Goal: Use online tool/utility: Utilize a website feature to perform a specific function

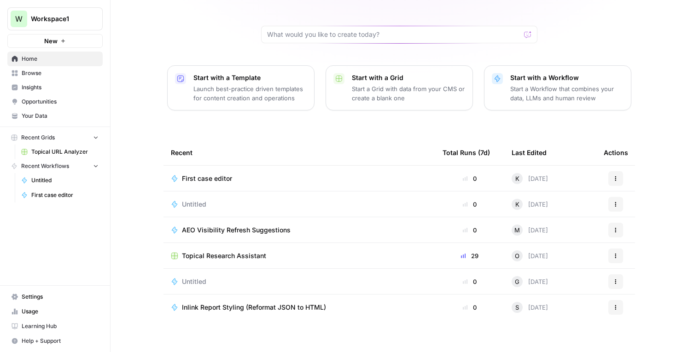
scroll to position [70, 0]
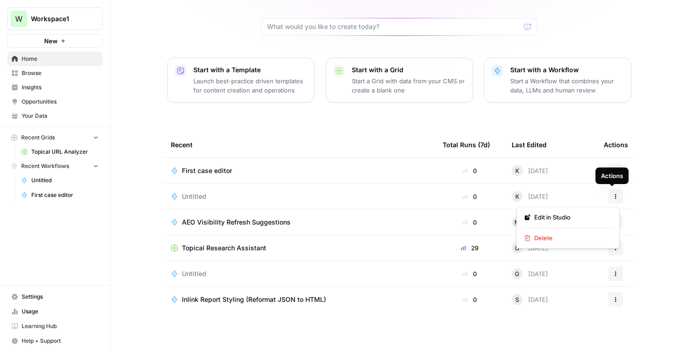
click at [614, 195] on icon "button" at bounding box center [616, 197] width 6 height 6
click at [566, 238] on span "Delete" at bounding box center [571, 238] width 74 height 9
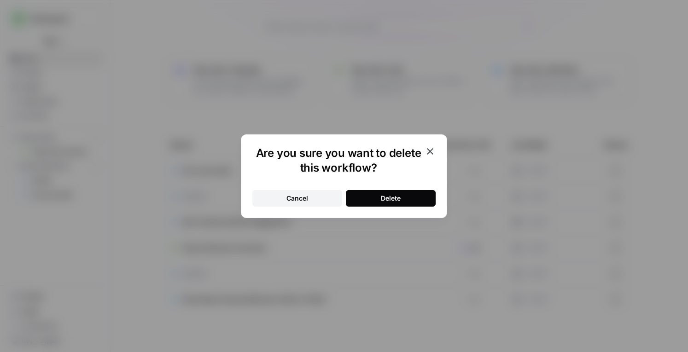
click at [403, 203] on button "Delete" at bounding box center [391, 198] width 90 height 17
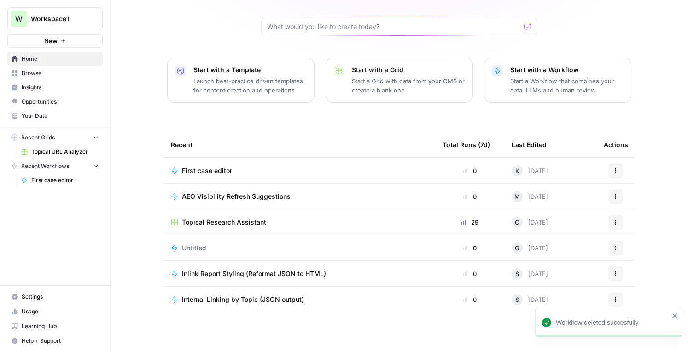
click at [210, 167] on span "First case editor" at bounding box center [207, 170] width 50 height 9
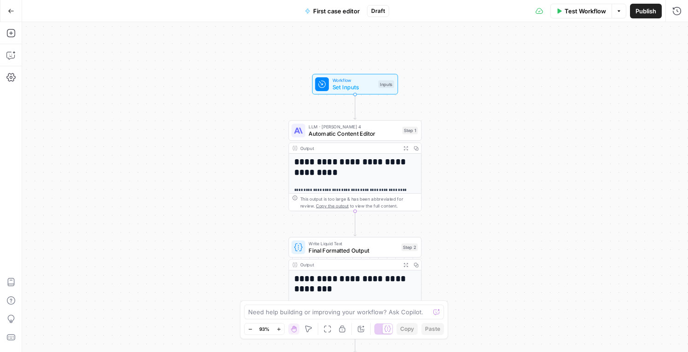
click at [9, 10] on icon "button" at bounding box center [11, 11] width 6 height 4
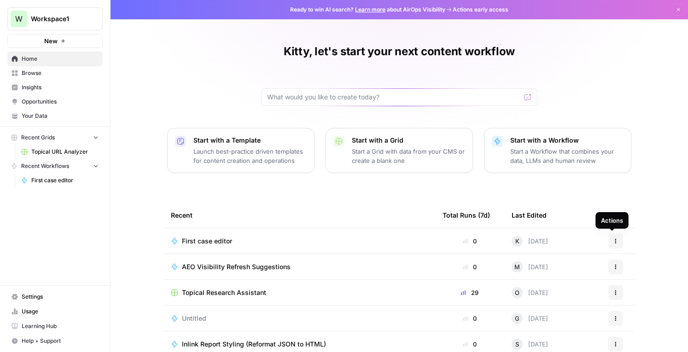
click at [613, 239] on icon "button" at bounding box center [616, 242] width 6 height 6
click at [572, 282] on span "Delete" at bounding box center [571, 283] width 74 height 9
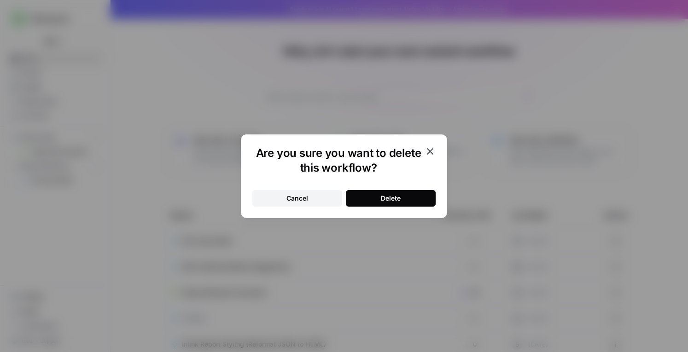
click at [400, 198] on div "Delete" at bounding box center [391, 198] width 20 height 9
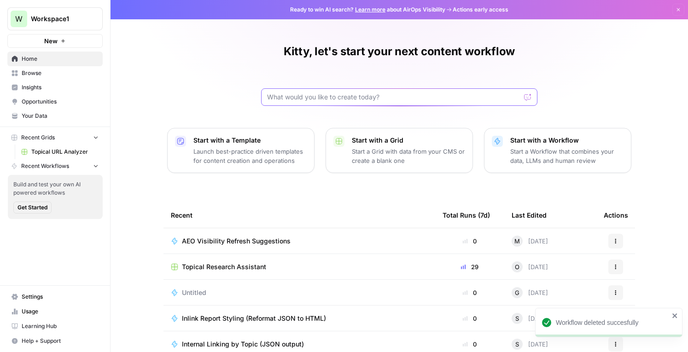
click at [324, 100] on input "text" at bounding box center [393, 97] width 253 height 9
type input "I"
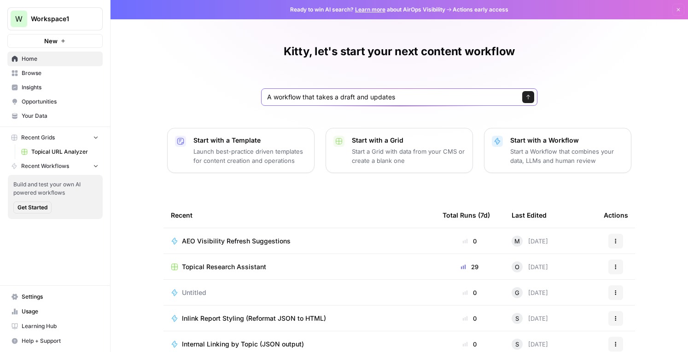
drag, startPoint x: 403, startPoint y: 99, endPoint x: 272, endPoint y: 96, distance: 131.3
click at [272, 96] on input "A workflow that takes a draft and updates" at bounding box center [390, 97] width 246 height 9
click at [356, 96] on input "A grid that takes a first draft" at bounding box center [390, 97] width 246 height 9
drag, startPoint x: 463, startPoint y: 99, endPoint x: 417, endPoint y: 98, distance: 46.1
click at [417, 98] on input "A grid that takes a first draft and compares it with an input" at bounding box center [390, 97] width 246 height 9
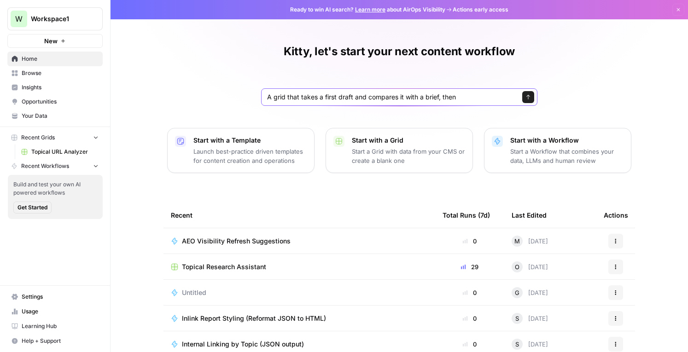
drag, startPoint x: 300, startPoint y: 99, endPoint x: 267, endPoint y: 99, distance: 33.6
click at [267, 99] on input "A grid that takes a first draft and compares it with a brief, then" at bounding box center [390, 97] width 246 height 9
drag, startPoint x: 316, startPoint y: 99, endPoint x: 248, endPoint y: 98, distance: 68.6
click at [248, 98] on div "Kitty, let's start your next content workflow A grid that takes a first draft a…" at bounding box center [400, 212] width 578 height 424
click at [356, 98] on input "Takea first draft and compares it with a brief, then" at bounding box center [390, 97] width 246 height 9
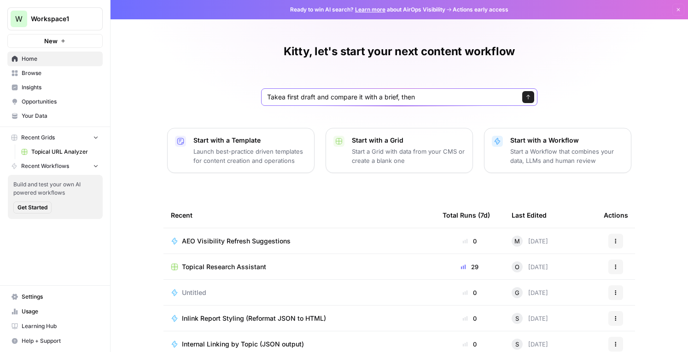
click at [421, 97] on input "Takea first draft and compare it with a brief, then" at bounding box center [390, 97] width 246 height 9
type input "Takea first draft and compare it with a brief, then provide edits to ensure cla…"
click at [526, 97] on icon "submit" at bounding box center [528, 97] width 4 height 5
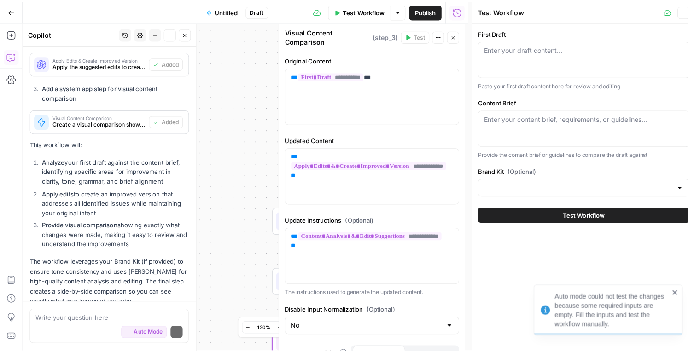
scroll to position [563, 0]
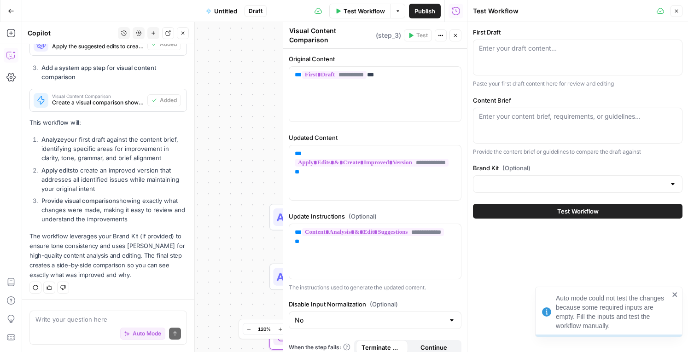
click at [570, 189] on div at bounding box center [578, 184] width 210 height 18
click at [570, 165] on label "Brand Kit (Optional)" at bounding box center [578, 168] width 210 height 9
click at [570, 180] on input "Brand Kit (Optional)" at bounding box center [572, 184] width 187 height 9
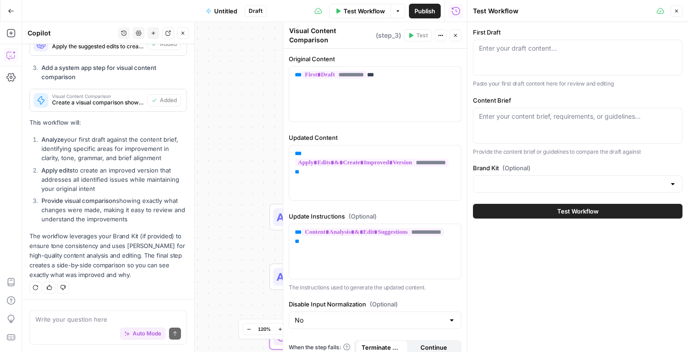
click at [551, 59] on div "Enter your draft content..." at bounding box center [578, 58] width 210 height 36
click at [497, 117] on textarea "Content Brief" at bounding box center [578, 116] width 198 height 9
paste textarea "Lorem ipsum: dolOrsi Ametcon Adipiscin ##ELIT## SED: doeiu://tem.incididuntutla…"
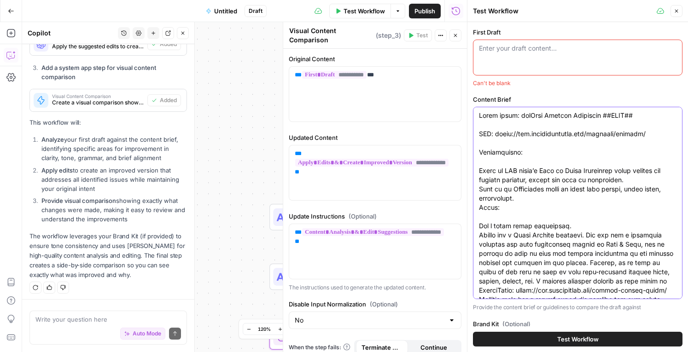
scroll to position [1174, 0]
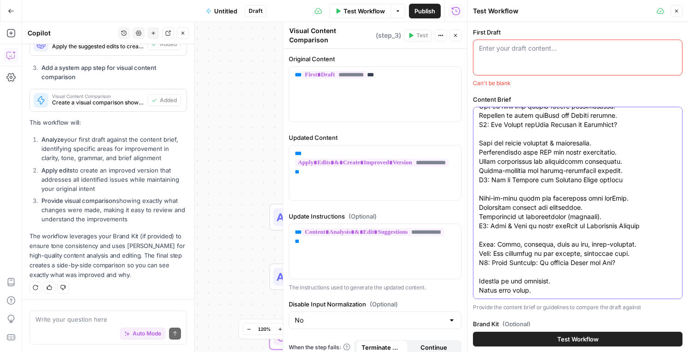
type textarea "Lorem ipsum: dolOrsi Ametcon Adipiscin ##ELIT## SED: doeiu://tem.incididuntutla…"
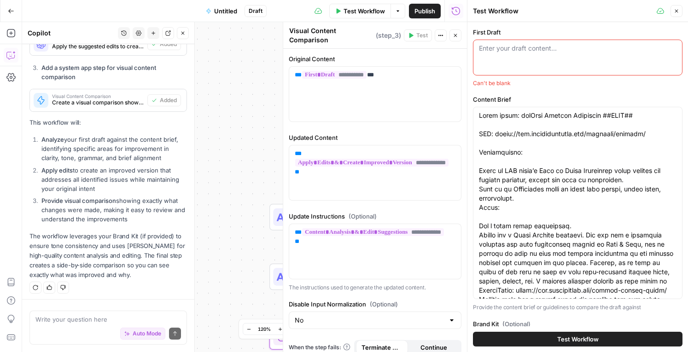
click at [520, 53] on div "Enter your draft content..." at bounding box center [578, 58] width 210 height 36
paste textarea "lorEmip Dolorsi Ametconse ##ADIP## El sed doei te inci ut Laboreetd’m aliqua en…"
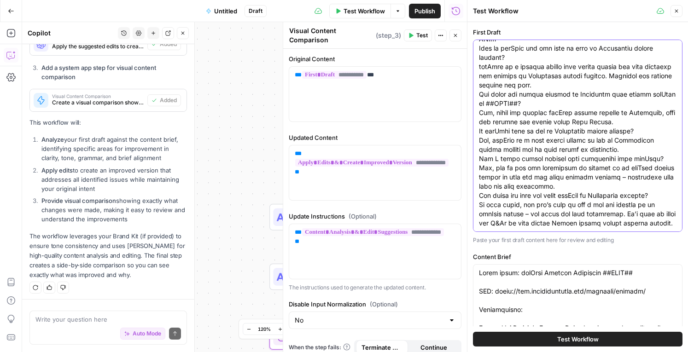
scroll to position [185, 0]
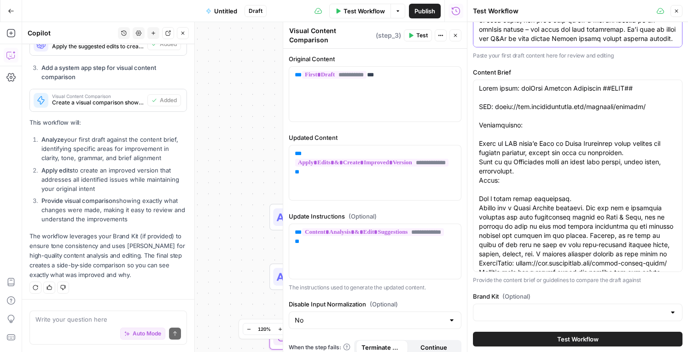
type textarea "lorEmip Dolorsi Ametconse ##ADIP## El sed doei te inci ut Laboreetd’m aliqua en…"
click at [562, 343] on span "Test Workflow" at bounding box center [577, 339] width 41 height 9
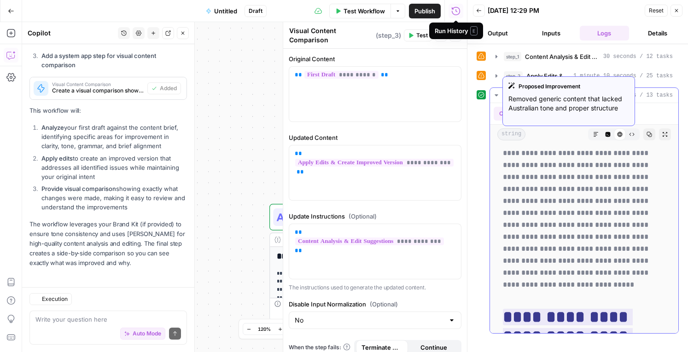
scroll to position [3119, 0]
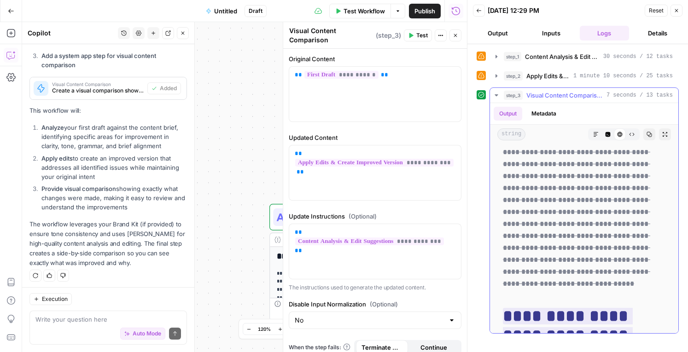
click at [580, 96] on span "Visual Content Comparison" at bounding box center [564, 95] width 76 height 9
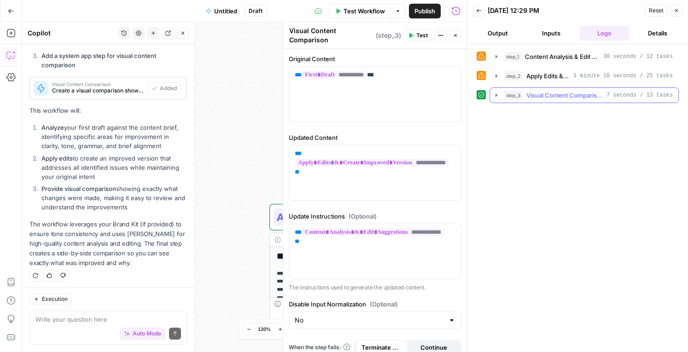
click at [580, 96] on span "Visual Content Comparison" at bounding box center [564, 95] width 76 height 9
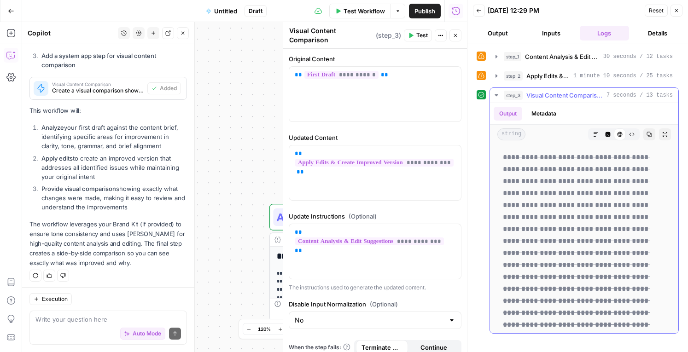
click at [662, 132] on icon "button" at bounding box center [665, 135] width 6 height 6
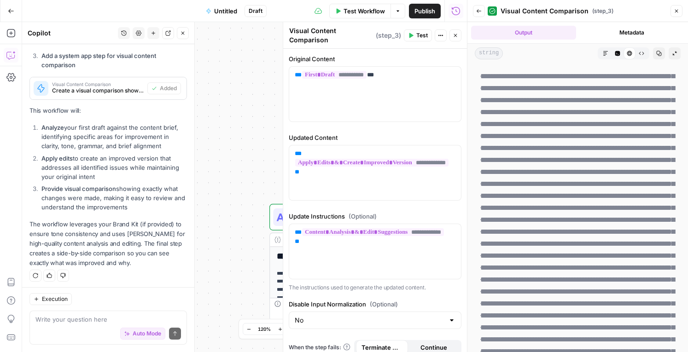
click at [456, 34] on icon "button" at bounding box center [455, 35] width 3 height 3
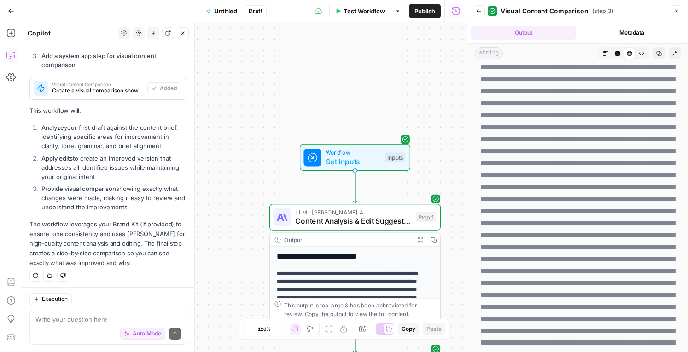
scroll to position [466, 0]
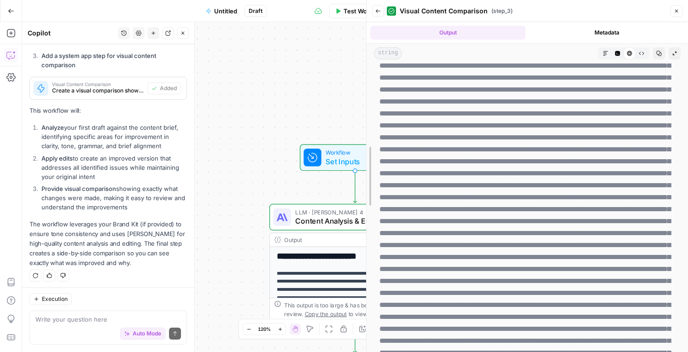
drag, startPoint x: 467, startPoint y: 107, endPoint x: 364, endPoint y: 101, distance: 102.9
click at [364, 101] on div at bounding box center [366, 176] width 9 height 352
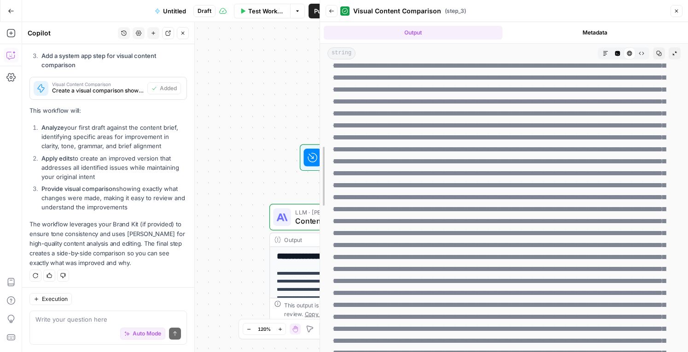
drag, startPoint x: 364, startPoint y: 103, endPoint x: 285, endPoint y: 105, distance: 78.8
click at [285, 105] on body "**********" at bounding box center [344, 176] width 688 height 352
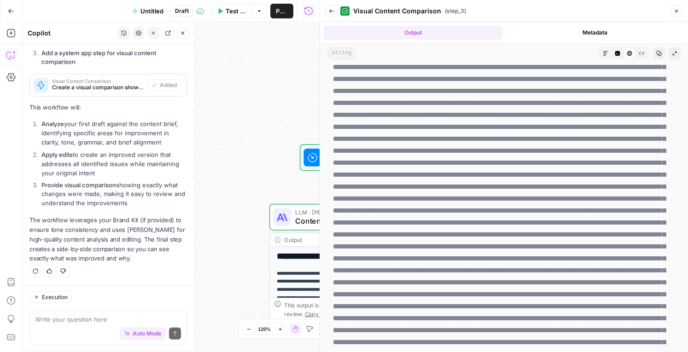
scroll to position [575, 0]
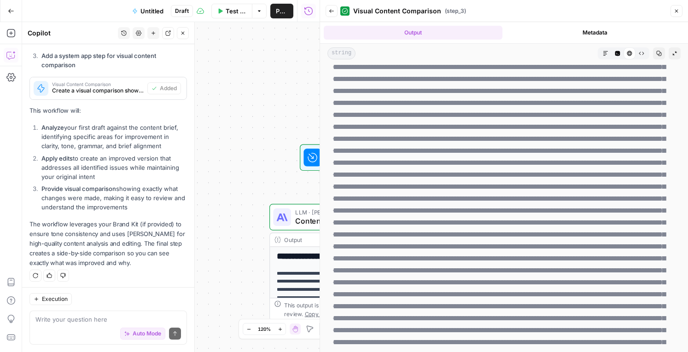
click at [113, 293] on div "Execution Write your question here Auto Mode Send" at bounding box center [108, 319] width 172 height 65
click at [93, 324] on textarea at bounding box center [108, 319] width 146 height 9
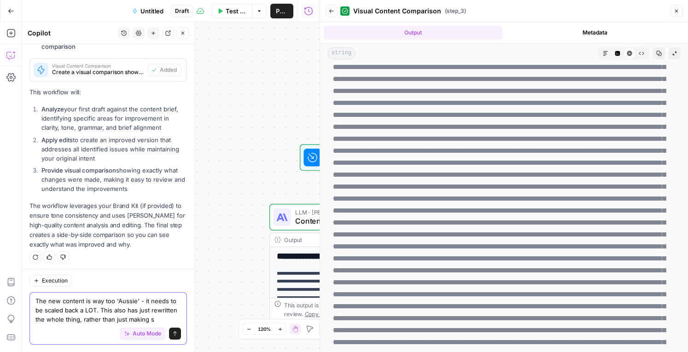
scroll to position [602, 0]
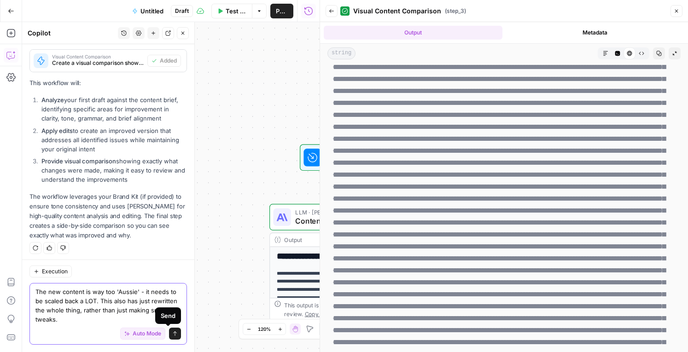
type textarea "The new content is way too 'Aussie' - it needs to be scaled back a LOT. This al…"
click at [172, 335] on icon "submit" at bounding box center [175, 334] width 6 height 6
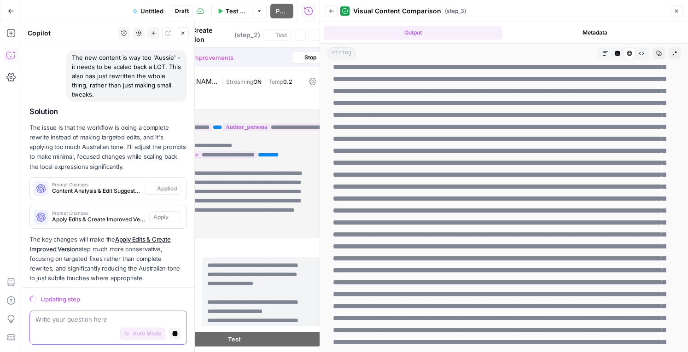
scroll to position [0, 0]
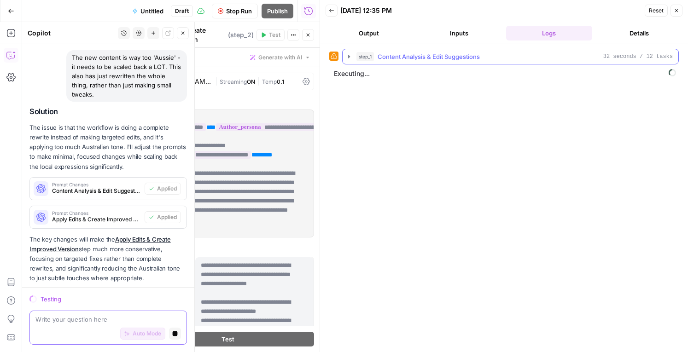
click at [349, 54] on icon "button" at bounding box center [348, 56] width 7 height 7
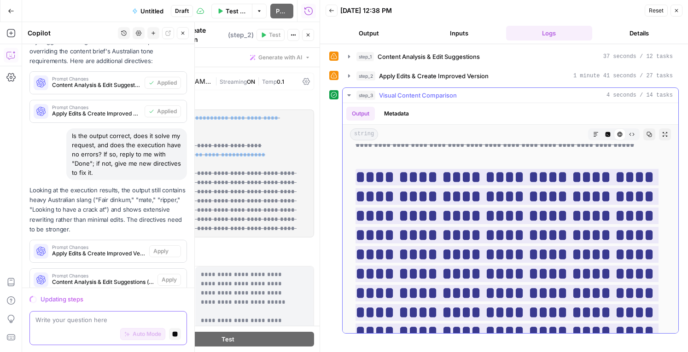
scroll to position [1145, 0]
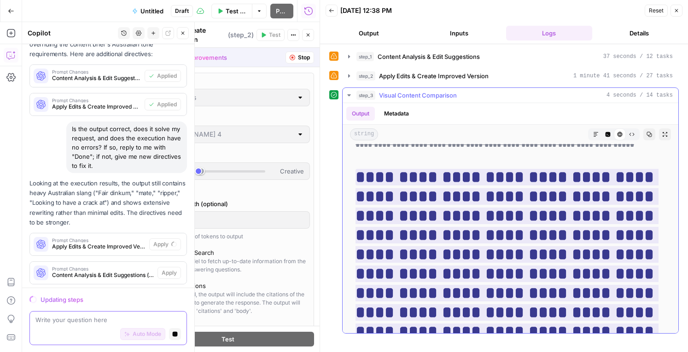
type input "***"
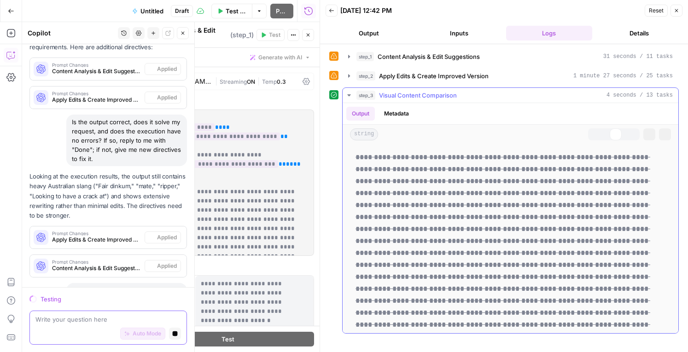
scroll to position [1209, 0]
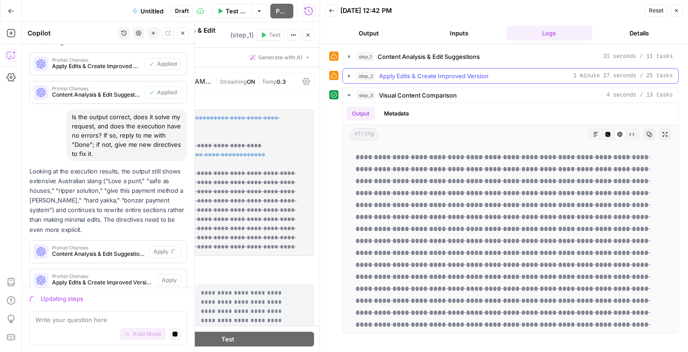
scroll to position [1332, 0]
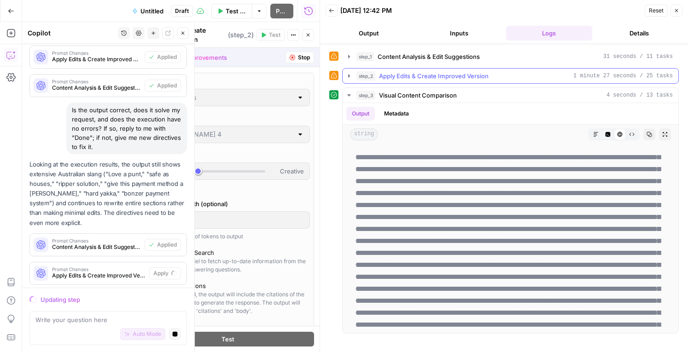
type input "*"
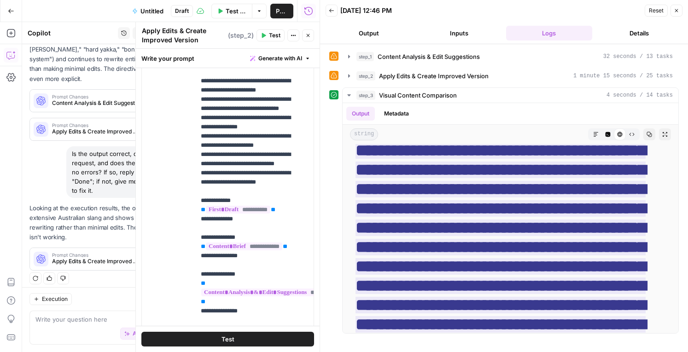
scroll to position [219, 0]
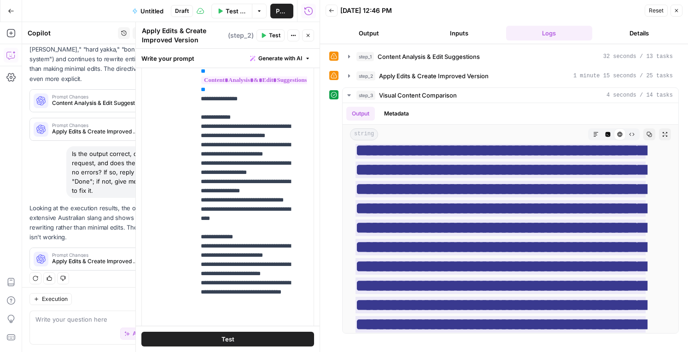
click at [245, 342] on button "Test" at bounding box center [227, 339] width 173 height 15
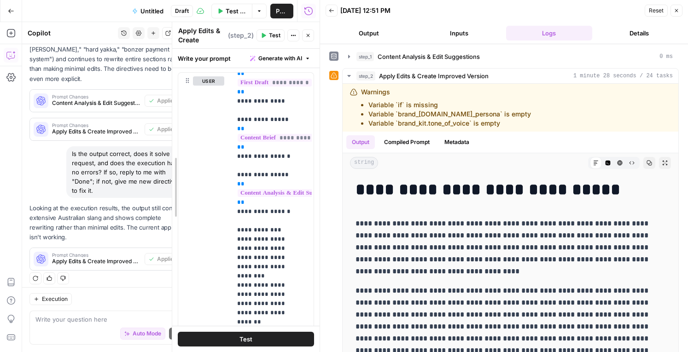
scroll to position [269, 0]
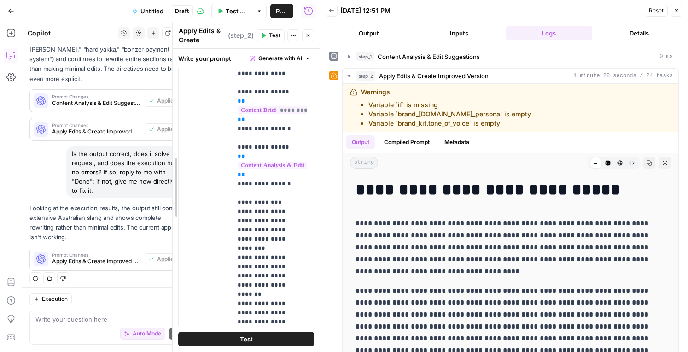
drag, startPoint x: 139, startPoint y: 222, endPoint x: 202, endPoint y: 222, distance: 63.1
